Goal: Transaction & Acquisition: Purchase product/service

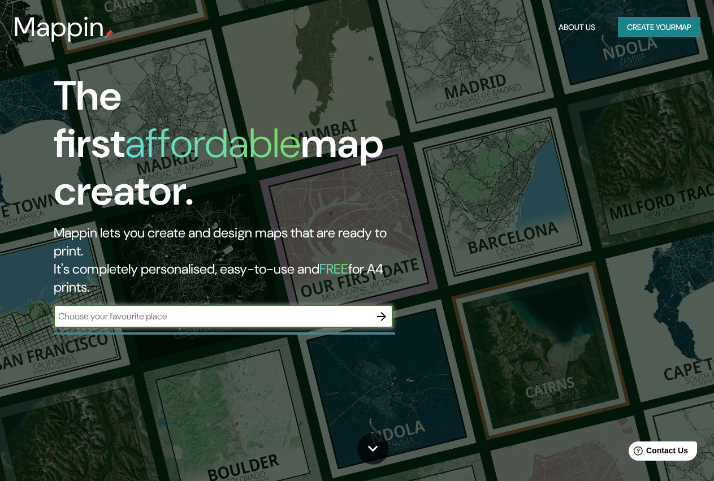
click at [383, 310] on icon "button" at bounding box center [382, 317] width 14 height 14
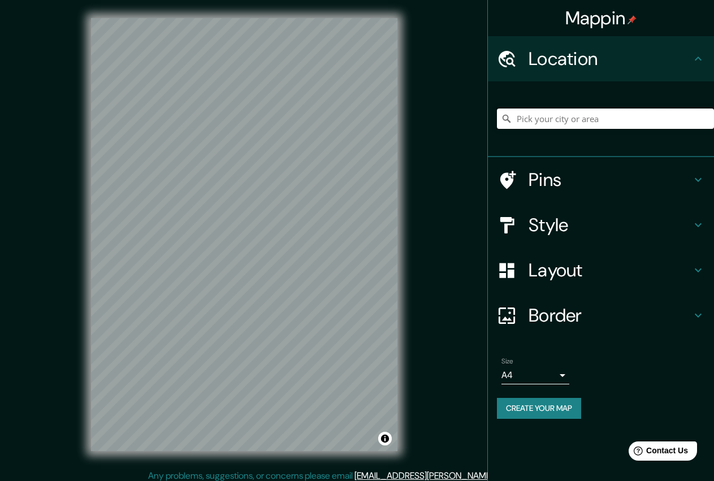
click at [574, 118] on input "Pick your city or area" at bounding box center [605, 118] width 217 height 20
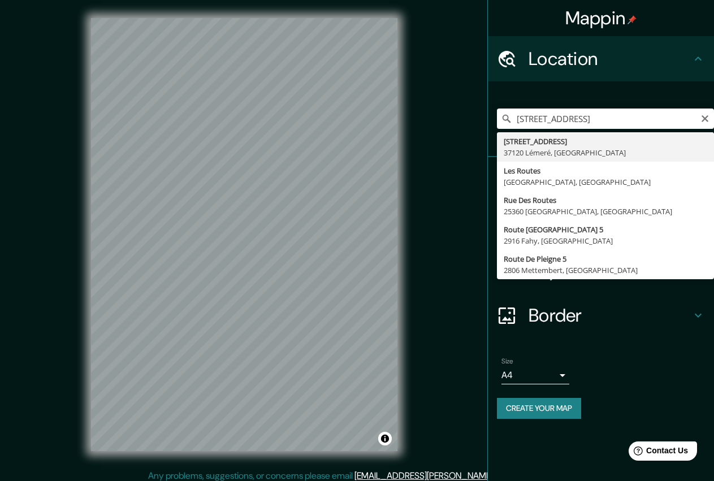
type input "[STREET_ADDRESS]"
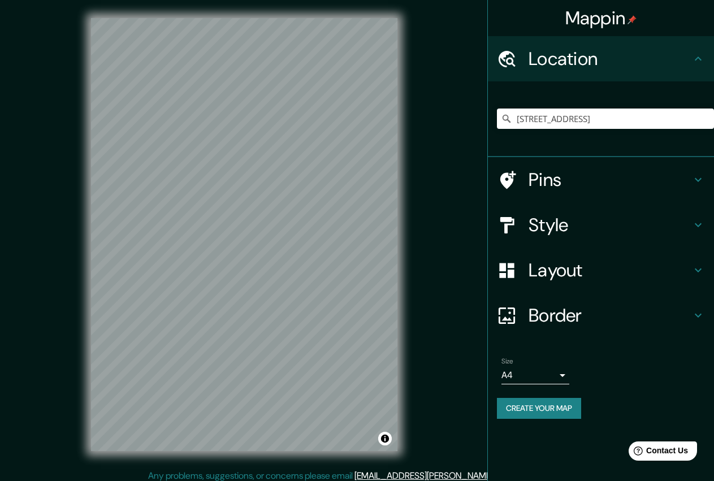
click at [560, 182] on h4 "Pins" at bounding box center [609, 179] width 163 height 23
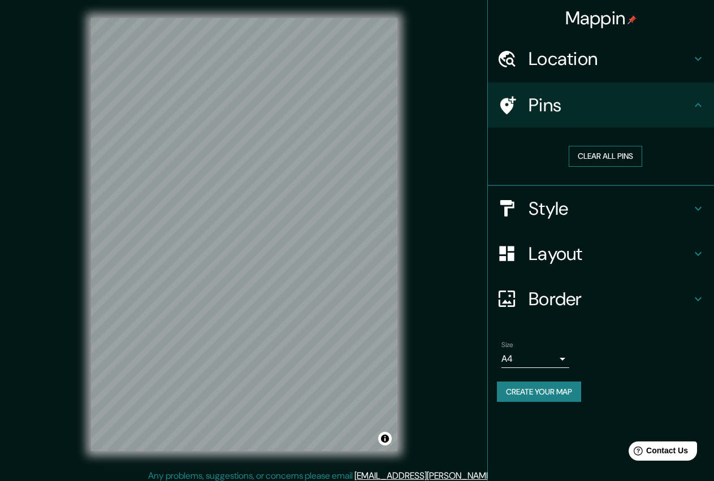
click at [596, 154] on button "Clear all pins" at bounding box center [604, 156] width 73 height 21
click at [597, 156] on button "Clear all pins" at bounding box center [604, 156] width 73 height 21
click at [533, 98] on h4 "Pins" at bounding box center [609, 105] width 163 height 23
click at [606, 160] on button "Clear all pins" at bounding box center [604, 156] width 73 height 21
click at [577, 201] on h4 "Style" at bounding box center [609, 208] width 163 height 23
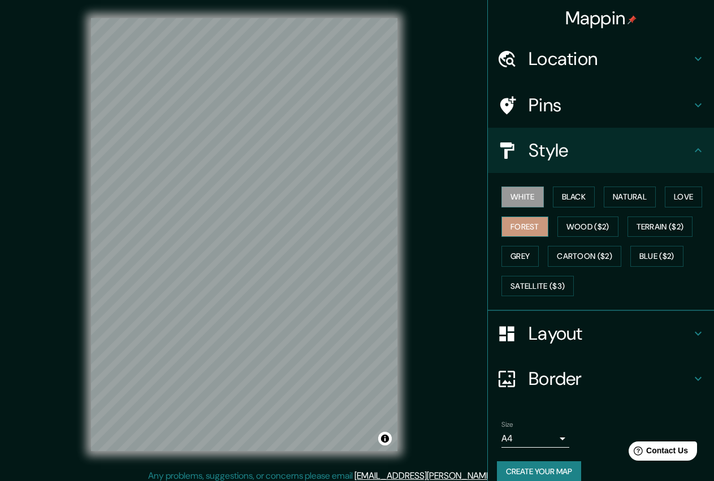
click at [539, 224] on button "Forest" at bounding box center [524, 226] width 47 height 21
click at [527, 251] on button "Grey" at bounding box center [519, 256] width 37 height 21
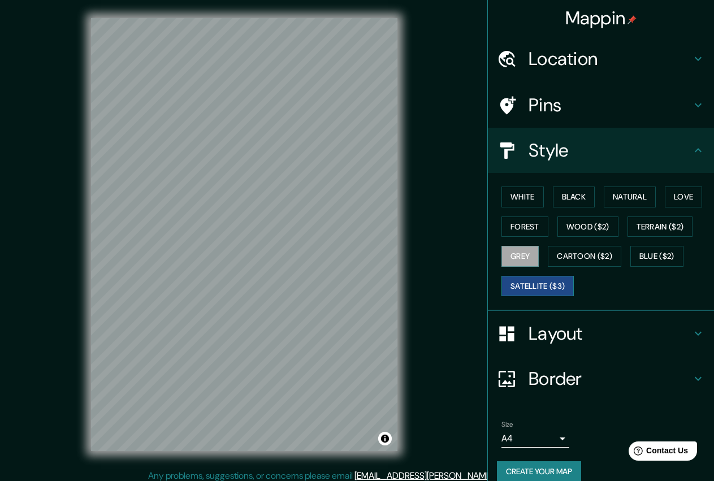
click at [532, 284] on button "Satellite ($3)" at bounding box center [537, 286] width 72 height 21
click at [565, 202] on button "Black" at bounding box center [574, 196] width 42 height 21
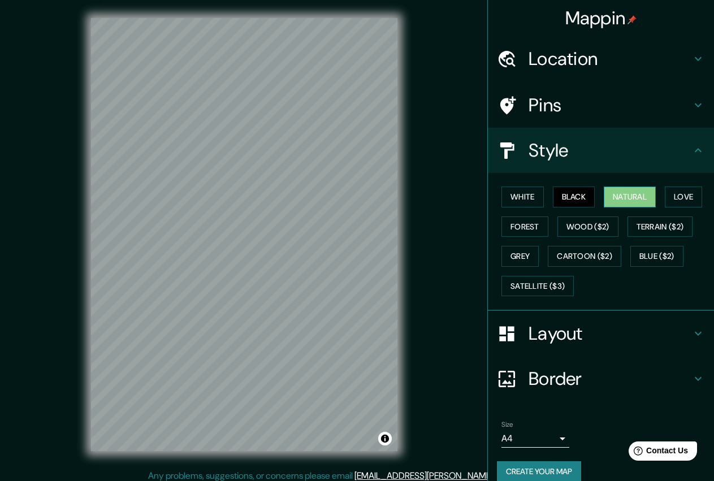
click at [614, 196] on button "Natural" at bounding box center [630, 196] width 52 height 21
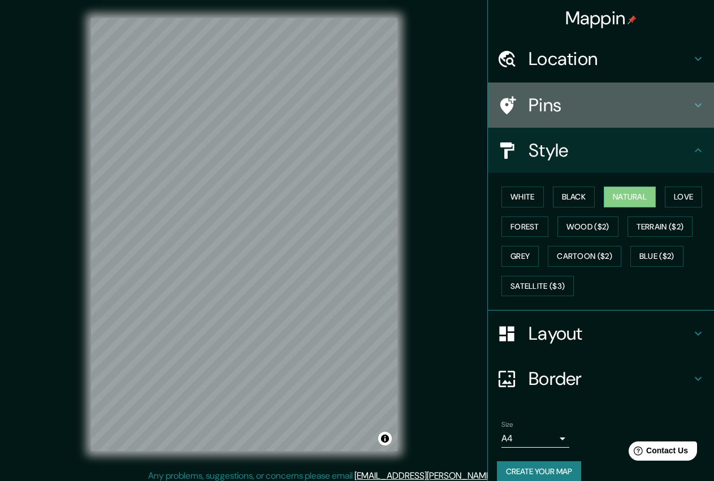
click at [586, 108] on h4 "Pins" at bounding box center [609, 105] width 163 height 23
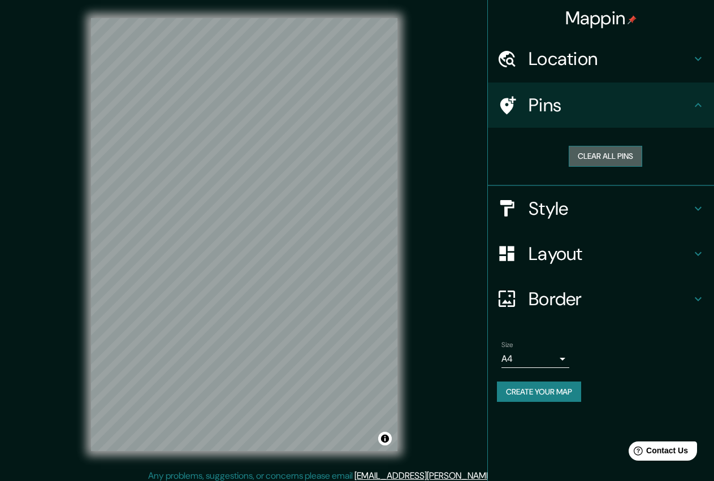
click at [585, 152] on button "Clear all pins" at bounding box center [604, 156] width 73 height 21
click at [572, 74] on div "Location" at bounding box center [601, 58] width 226 height 45
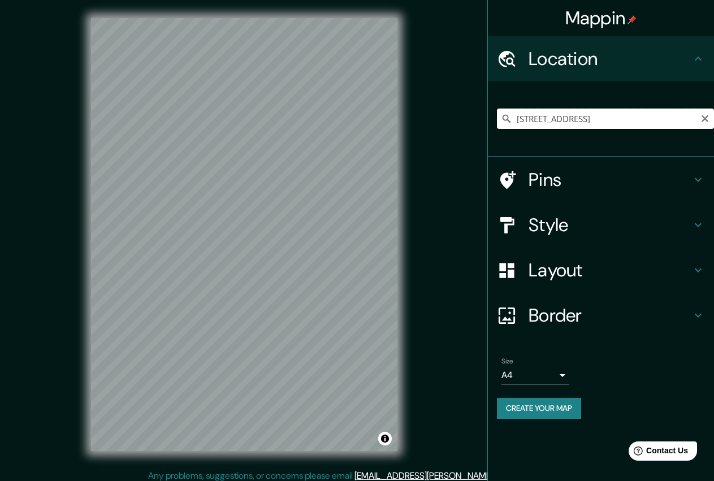
click at [578, 123] on input "[STREET_ADDRESS]" at bounding box center [605, 118] width 217 height 20
click at [678, 123] on input "[STREET_ADDRESS]" at bounding box center [605, 118] width 217 height 20
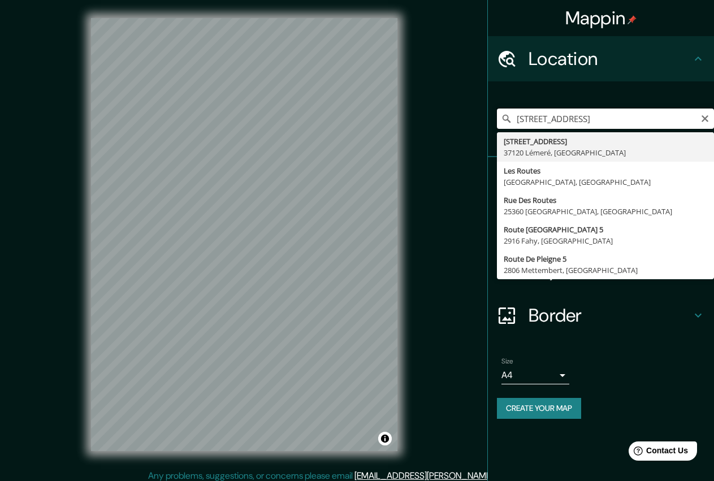
scroll to position [0, 2]
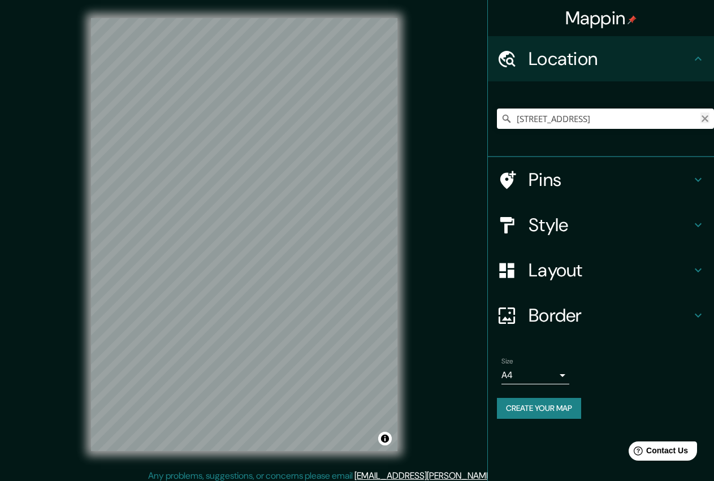
click at [704, 117] on icon "Clear" at bounding box center [704, 118] width 7 height 7
click at [610, 125] on input "Pick your city or area" at bounding box center [605, 118] width 217 height 20
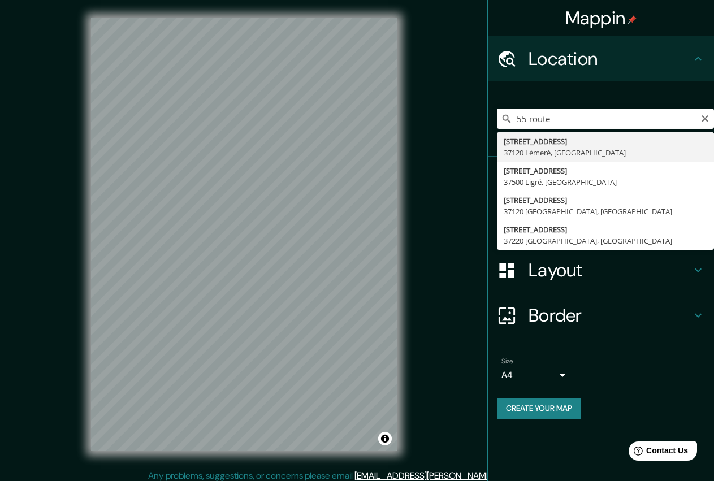
click at [592, 130] on div "[STREET_ADDRESS] [STREET_ADDRESS] [STREET_ADDRESS] [STREET_ADDRESS]" at bounding box center [605, 118] width 217 height 57
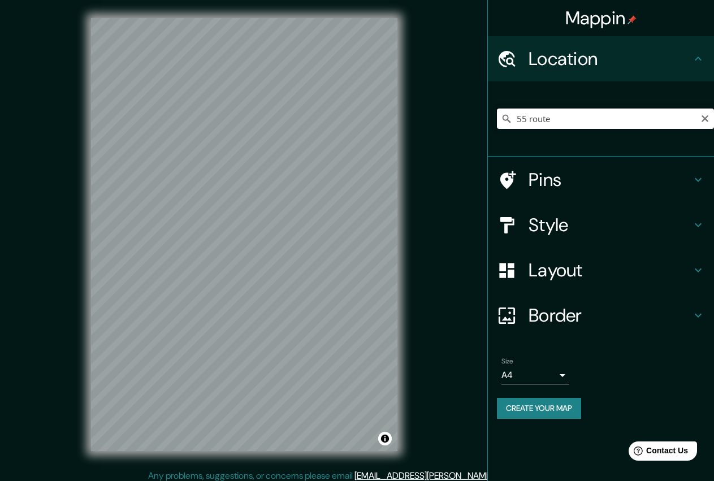
click at [604, 110] on input "55 route" at bounding box center [605, 118] width 217 height 20
click at [541, 172] on h4 "Pins" at bounding box center [609, 179] width 163 height 23
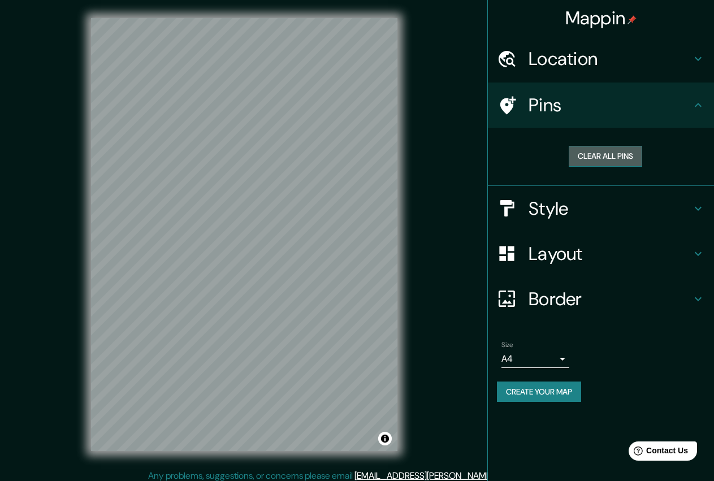
click at [587, 159] on button "Clear all pins" at bounding box center [604, 156] width 73 height 21
click at [606, 154] on button "Clear all pins" at bounding box center [604, 156] width 73 height 21
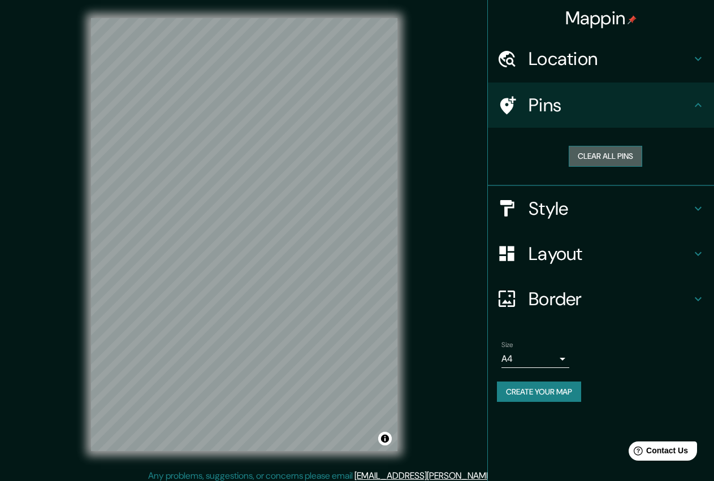
click at [606, 154] on button "Clear all pins" at bounding box center [604, 156] width 73 height 21
click at [608, 154] on button "Clear all pins" at bounding box center [604, 156] width 73 height 21
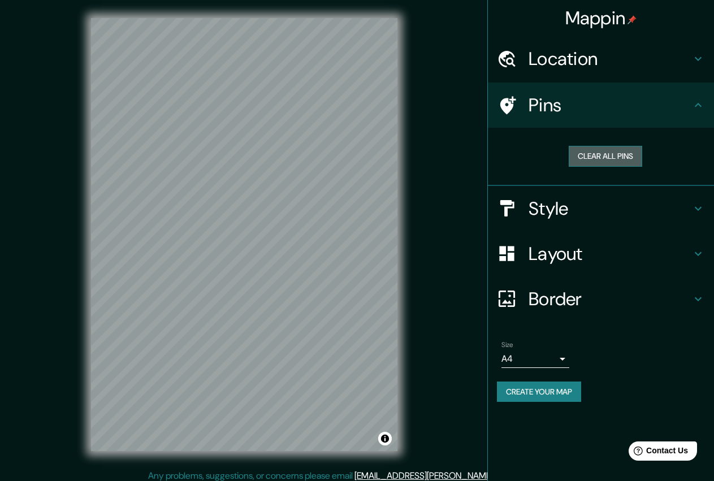
click at [608, 154] on button "Clear all pins" at bounding box center [604, 156] width 73 height 21
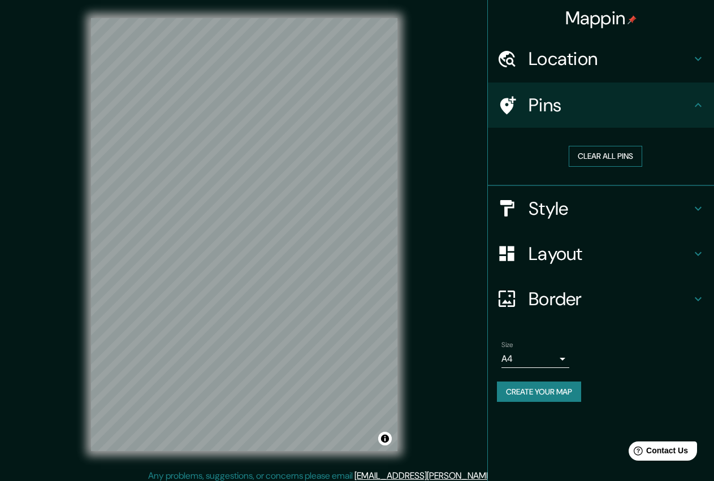
click at [608, 154] on button "Clear all pins" at bounding box center [604, 156] width 73 height 21
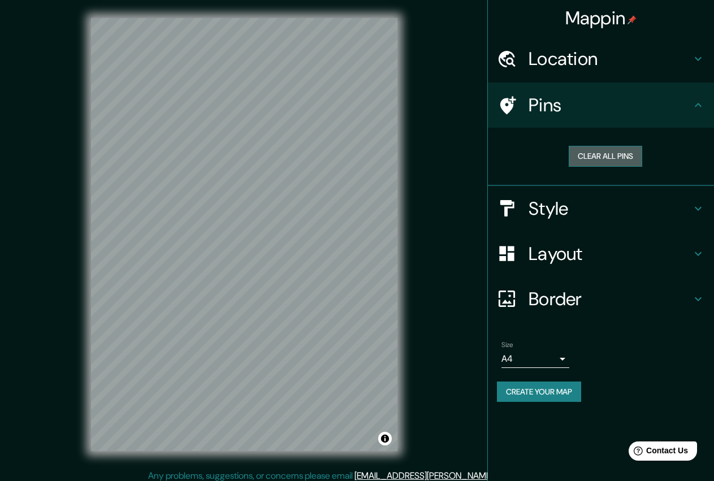
click at [608, 154] on button "Clear all pins" at bounding box center [604, 156] width 73 height 21
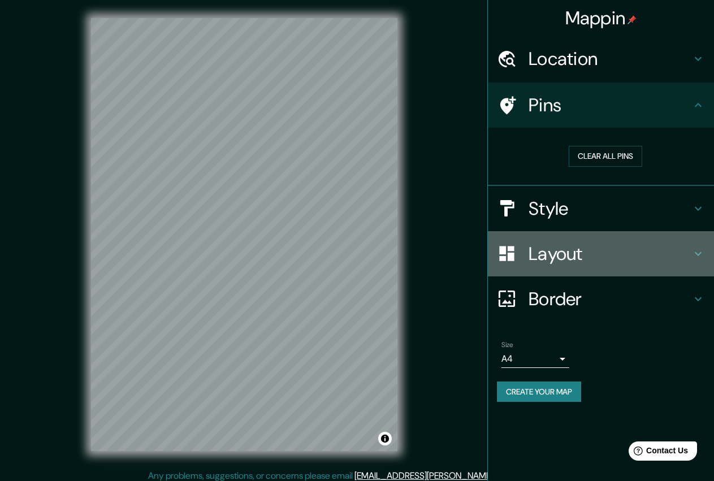
click at [601, 255] on h4 "Layout" at bounding box center [609, 253] width 163 height 23
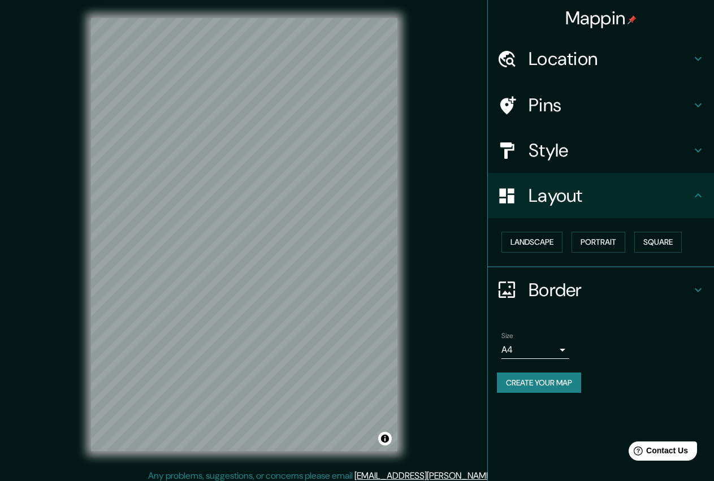
click at [596, 185] on h4 "Layout" at bounding box center [609, 195] width 163 height 23
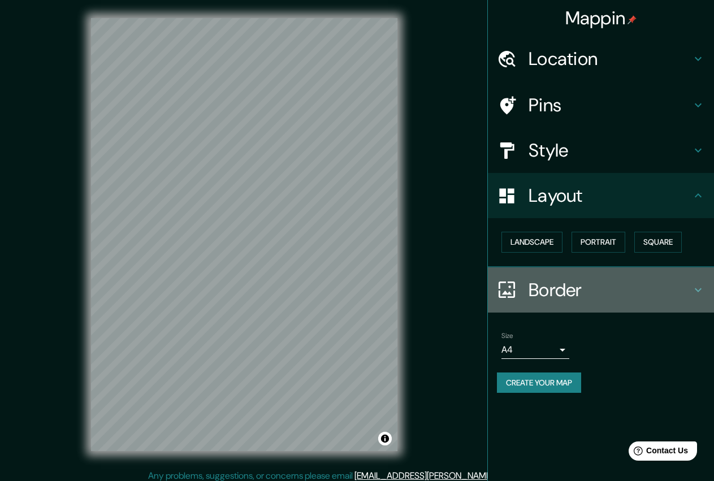
click at [698, 284] on icon at bounding box center [698, 290] width 14 height 14
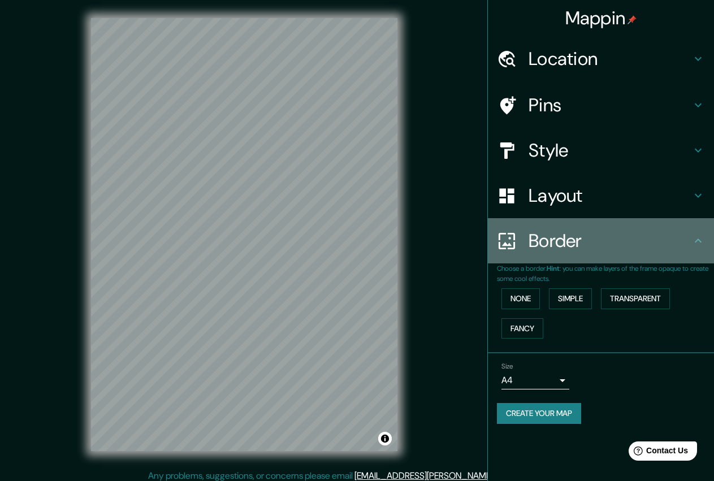
click at [696, 244] on icon at bounding box center [698, 241] width 14 height 14
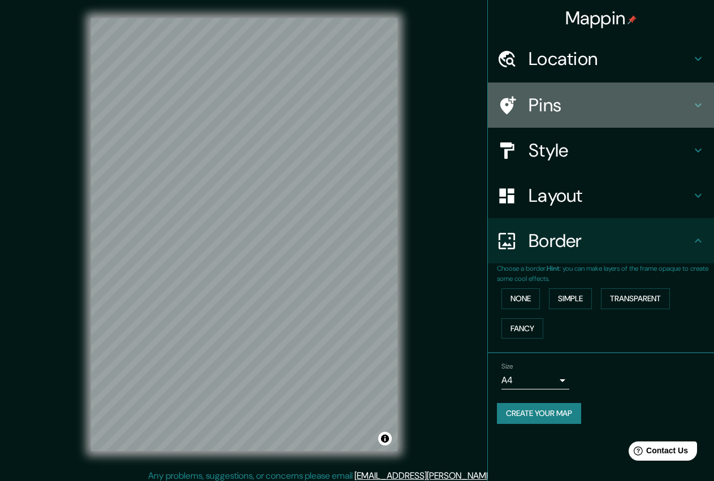
click at [559, 103] on h4 "Pins" at bounding box center [609, 105] width 163 height 23
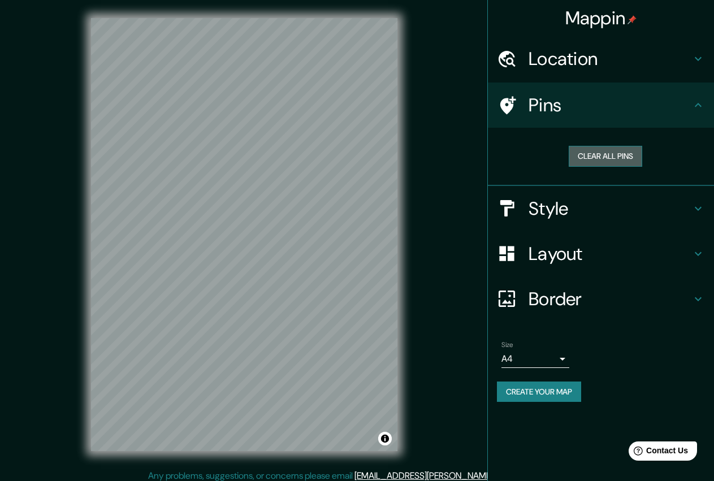
click at [605, 157] on button "Clear all pins" at bounding box center [604, 156] width 73 height 21
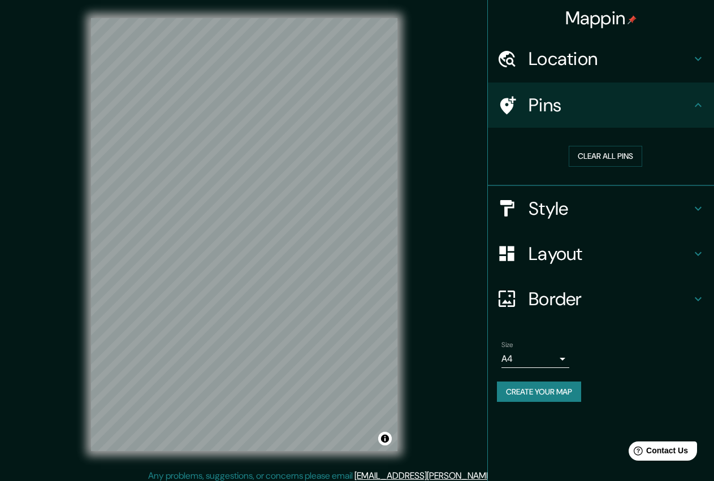
click at [588, 55] on h4 "Location" at bounding box center [609, 58] width 163 height 23
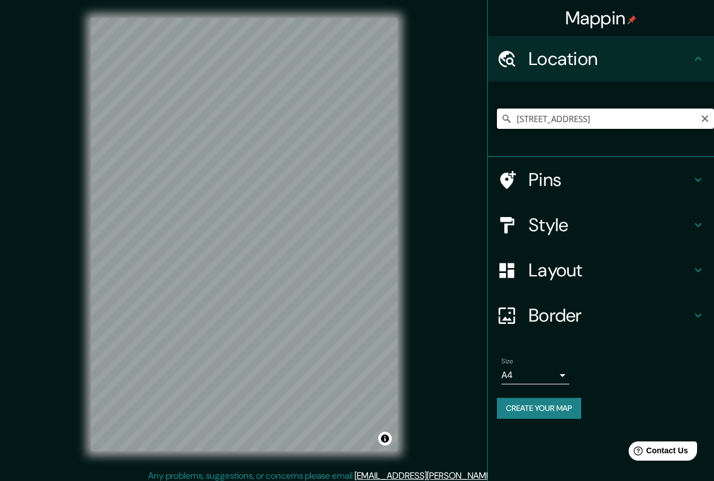
click at [609, 122] on input "[STREET_ADDRESS]" at bounding box center [605, 118] width 217 height 20
click at [679, 118] on input "[STREET_ADDRESS]" at bounding box center [605, 118] width 217 height 20
click at [610, 120] on input "[STREET_ADDRESS]" at bounding box center [605, 118] width 217 height 20
drag, startPoint x: 561, startPoint y: 116, endPoint x: 871, endPoint y: 155, distance: 312.6
click at [713, 129] on input "[STREET_ADDRESS]" at bounding box center [605, 118] width 217 height 20
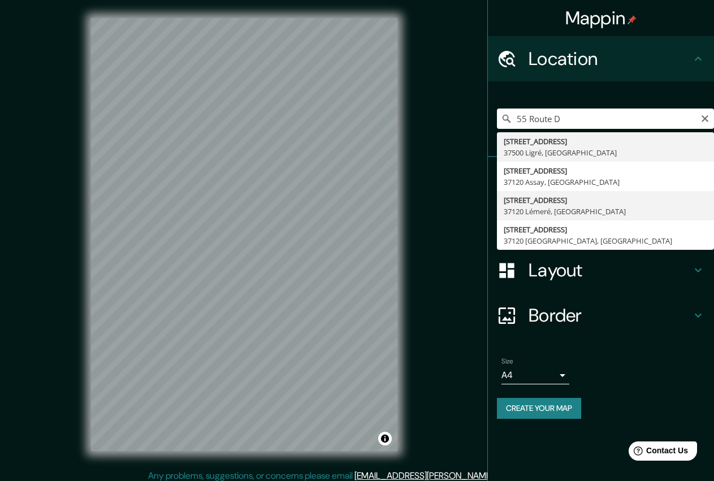
type input "[STREET_ADDRESS]"
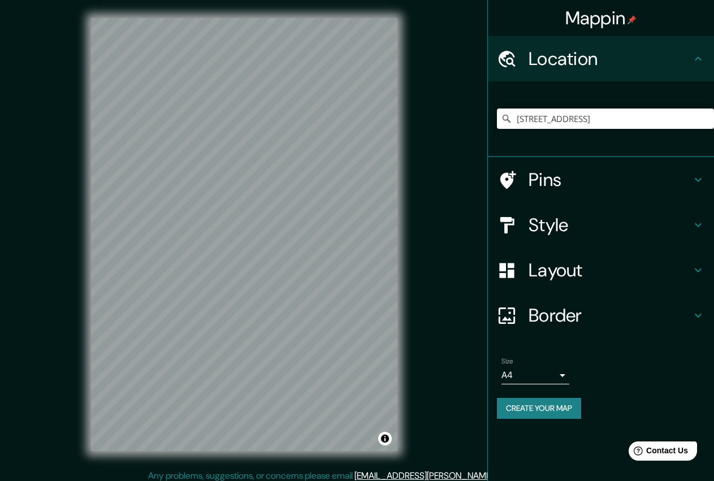
click at [56, 223] on div "[PERSON_NAME] Location [STREET_ADDRESS] Pins Style Layout Border Choose a borde…" at bounding box center [357, 243] width 714 height 487
